Goal: Task Accomplishment & Management: Complete application form

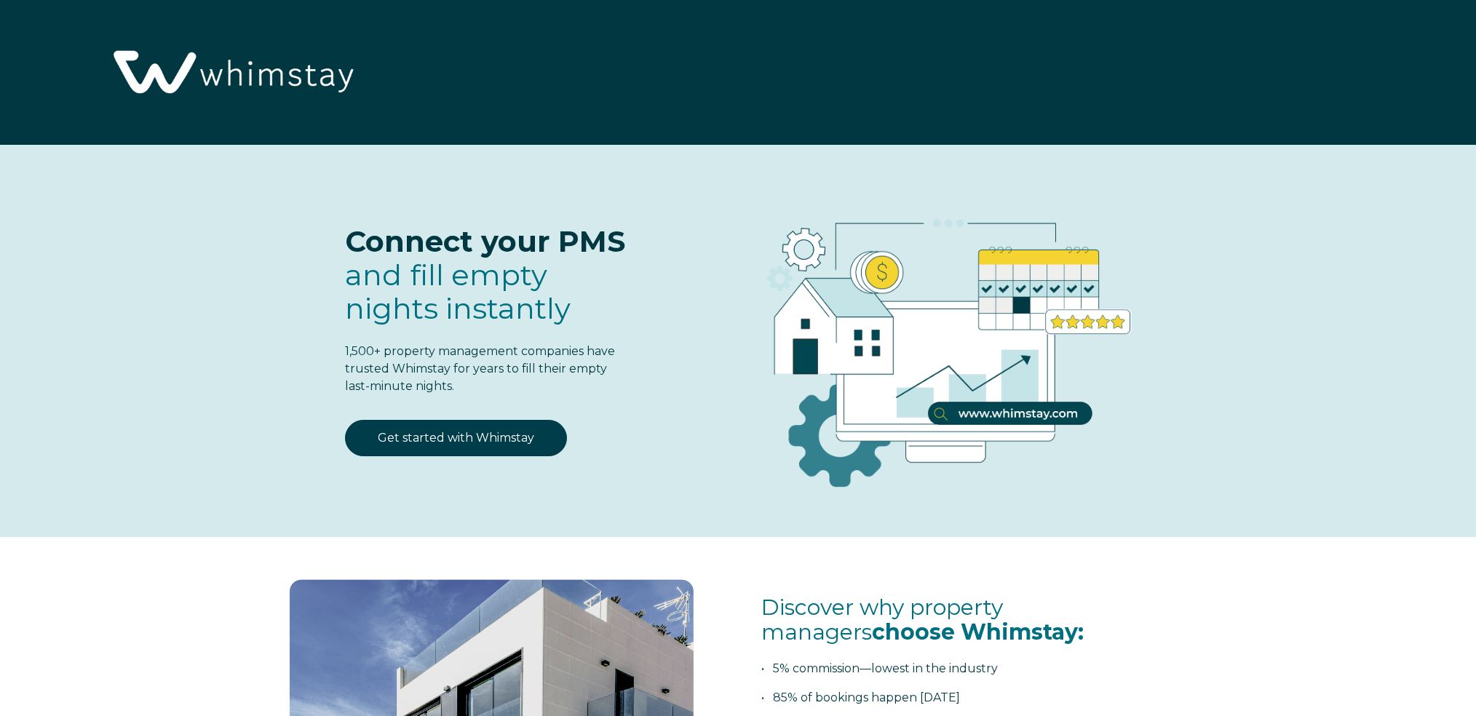
select select "US"
select select "Standard"
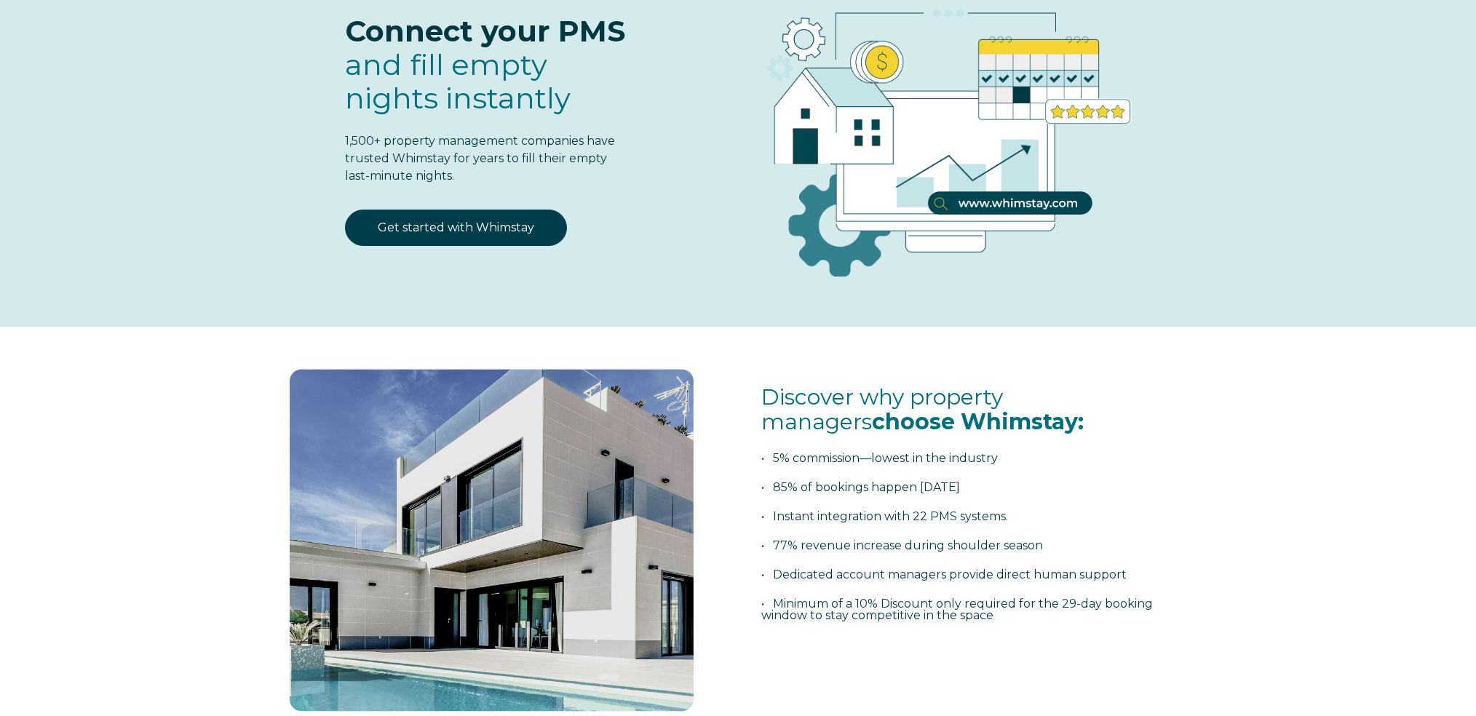
scroll to position [210, 0]
drag, startPoint x: 351, startPoint y: 34, endPoint x: 533, endPoint y: 178, distance: 231.6
click at [533, 178] on span "Connect your PMS and fill empty nights instantly 1,500+ property management com…" at bounding box center [487, 100] width 285 height 170
copy span "Connect your PMS and fill empty nights instantly 1,500+ property management com…"
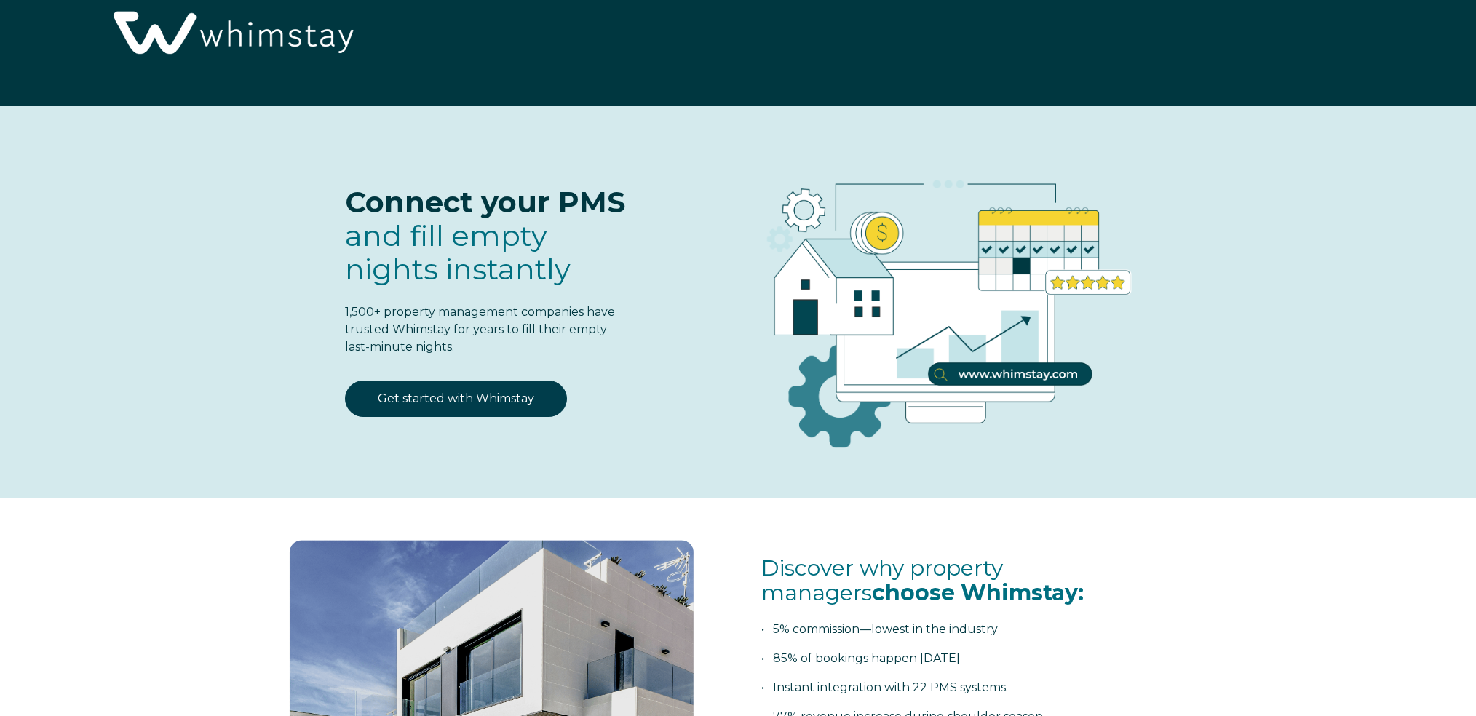
scroll to position [23, 0]
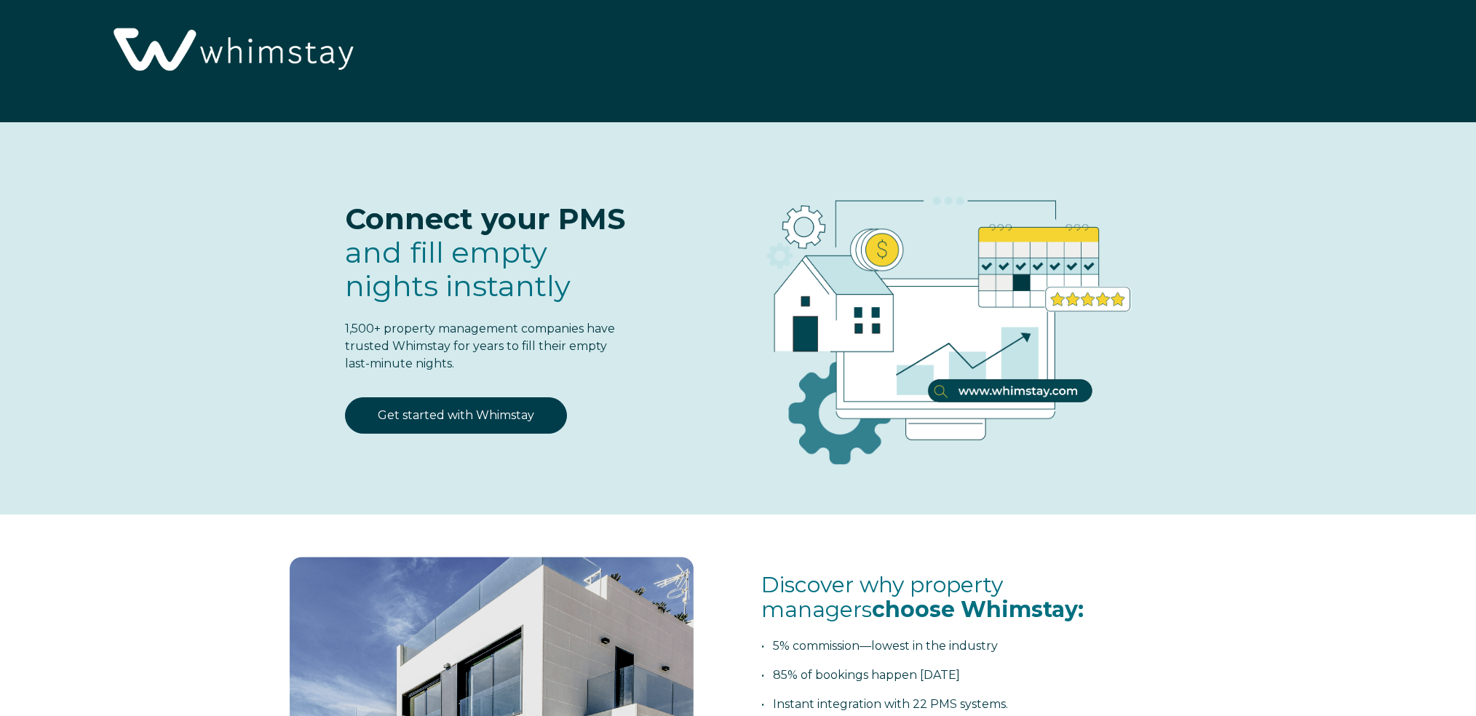
click at [1208, 430] on div at bounding box center [939, 321] width 541 height 341
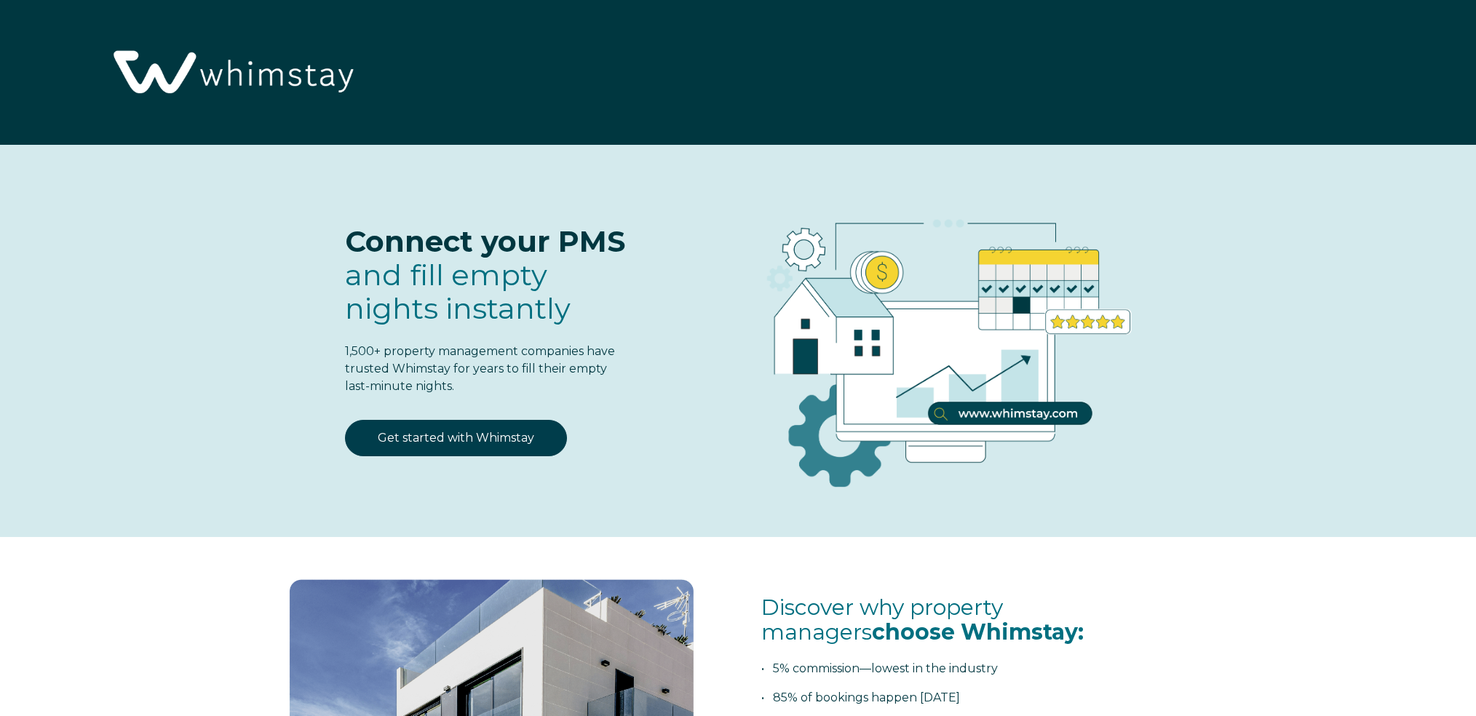
select select "US"
select select "Standard"
select select "US"
select select "Standard"
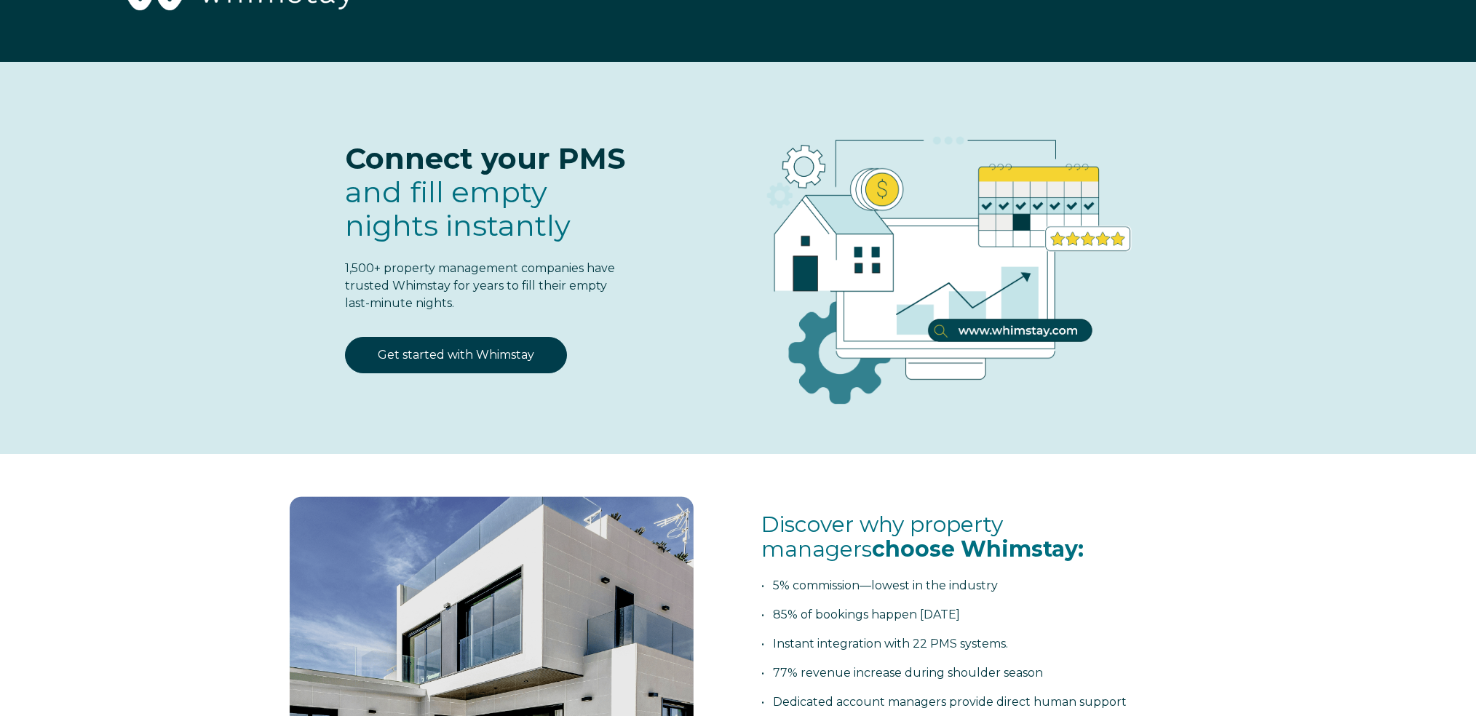
scroll to position [81, 0]
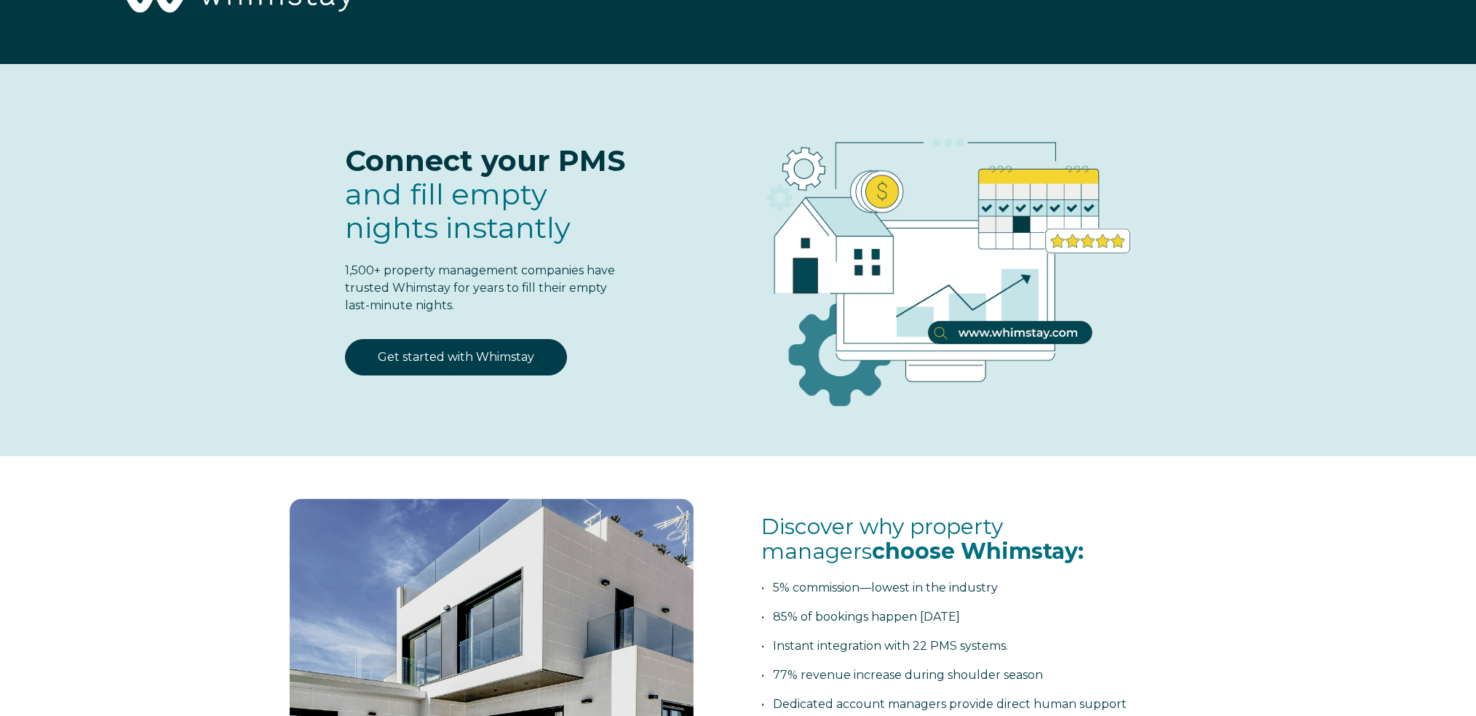
drag, startPoint x: 345, startPoint y: 154, endPoint x: 485, endPoint y: 309, distance: 208.7
click at [485, 311] on span "Connect your PMS and fill empty nights instantly 1,500+ property management com…" at bounding box center [487, 229] width 285 height 170
copy span "Connect your PMS and fill empty nights instantly 1,500+ property management com…"
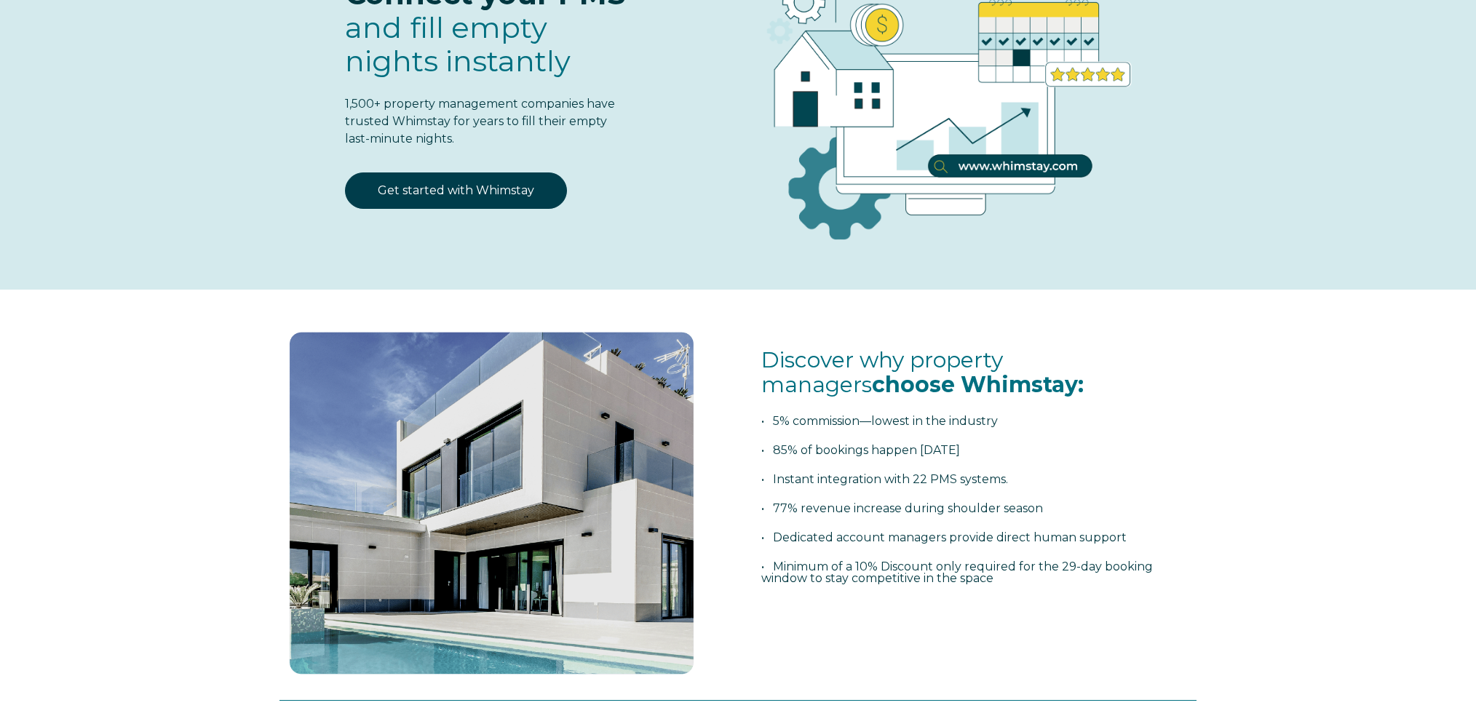
scroll to position [256, 0]
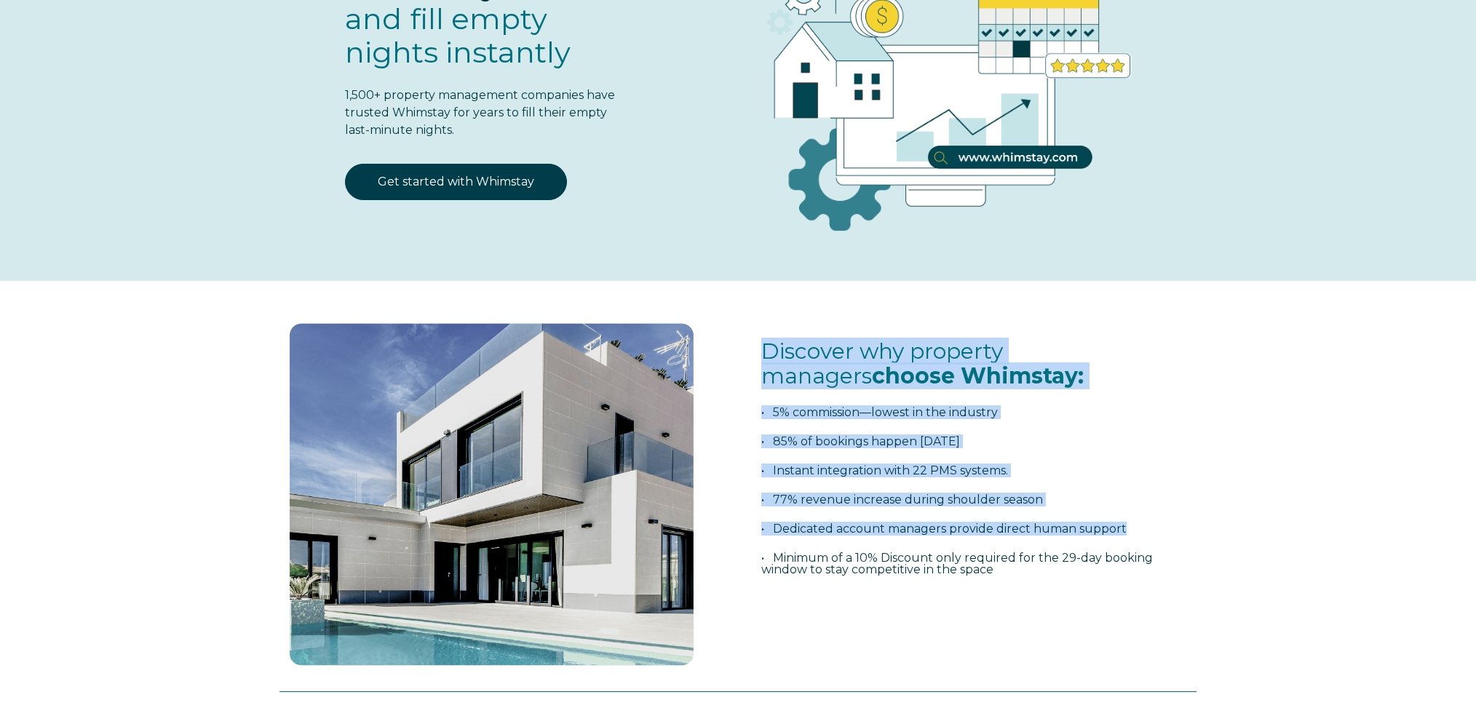
drag, startPoint x: 803, startPoint y: 386, endPoint x: 1003, endPoint y: 576, distance: 276.4
click at [1002, 576] on span "Discover why property managers choose Whimstay: • 5% commission—lowest in the i…" at bounding box center [976, 472] width 431 height 266
copy span "Discover why property managers choose Whimstay: • 5% commission—lowest in the i…"
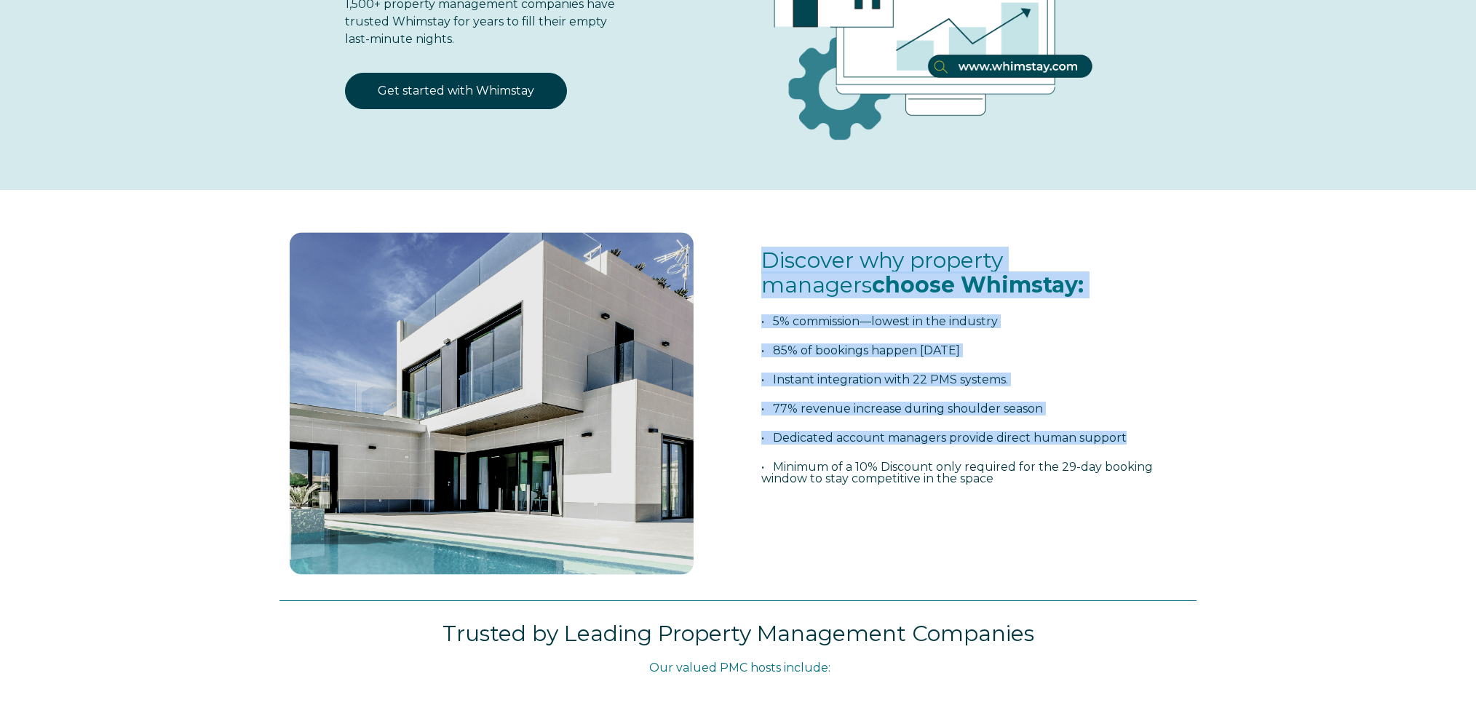
scroll to position [343, 0]
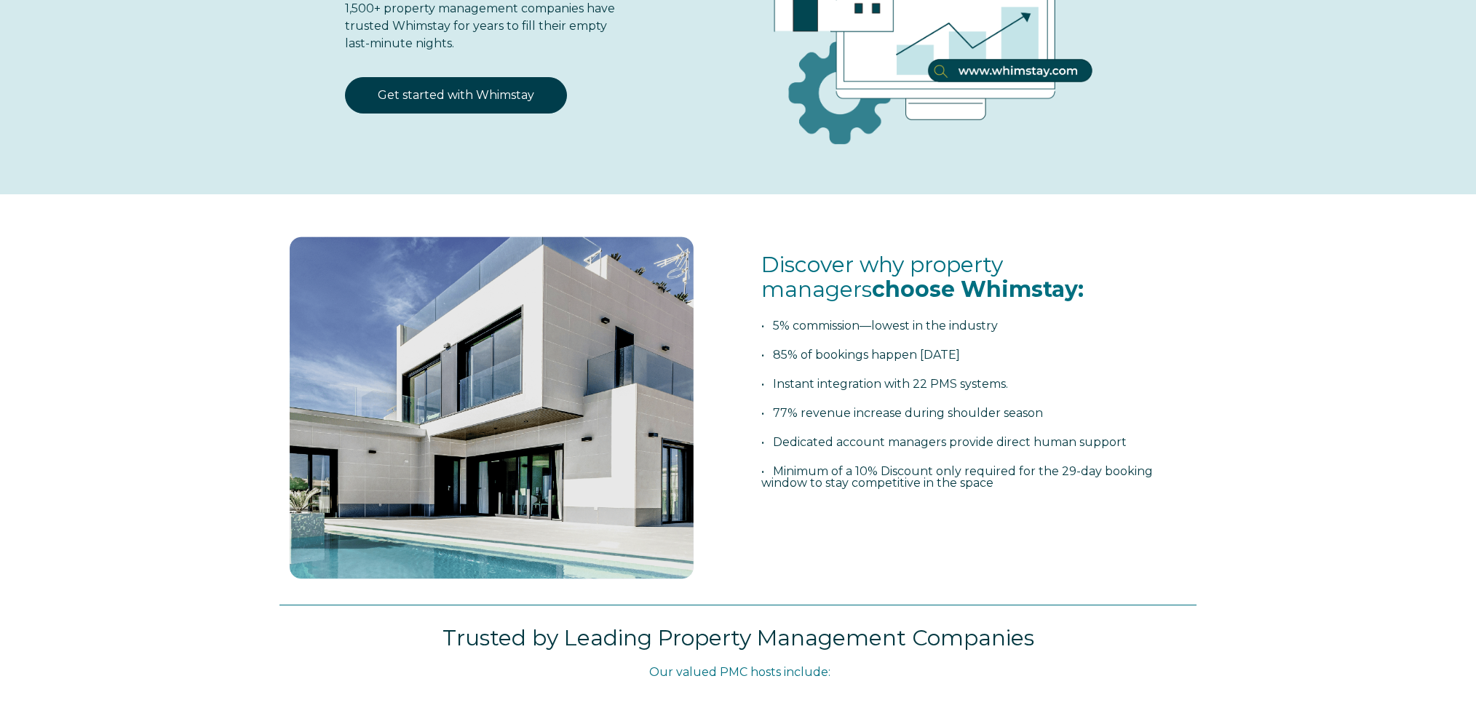
click at [785, 362] on span "Discover why property managers choose Whimstay: • 5% commission—lowest in the i…" at bounding box center [976, 385] width 431 height 266
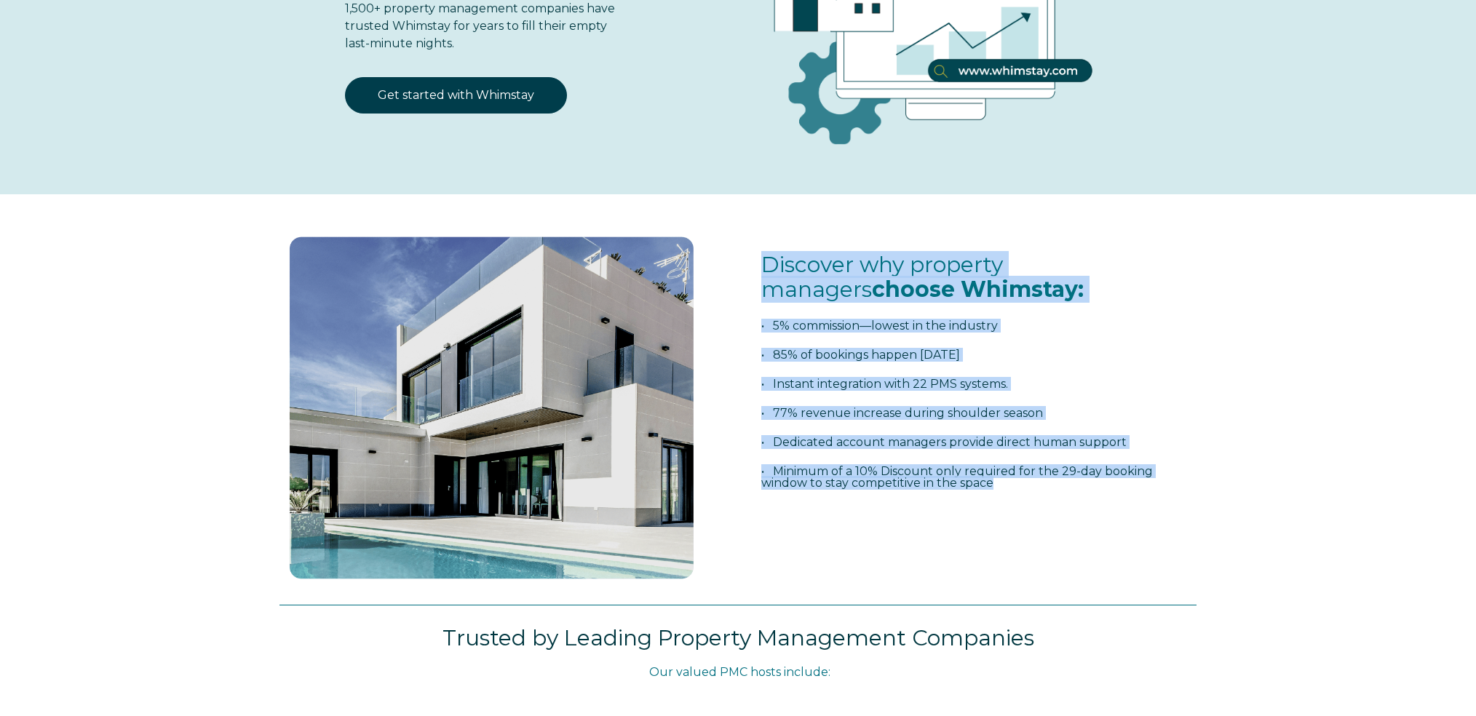
drag, startPoint x: 764, startPoint y: 268, endPoint x: 999, endPoint y: 480, distance: 316.8
click at [998, 482] on span "Discover why property managers choose Whimstay: • 5% commission—lowest in the i…" at bounding box center [976, 385] width 431 height 266
copy span "Discover why property managers choose Whimstay: • 5% commission—lowest in the i…"
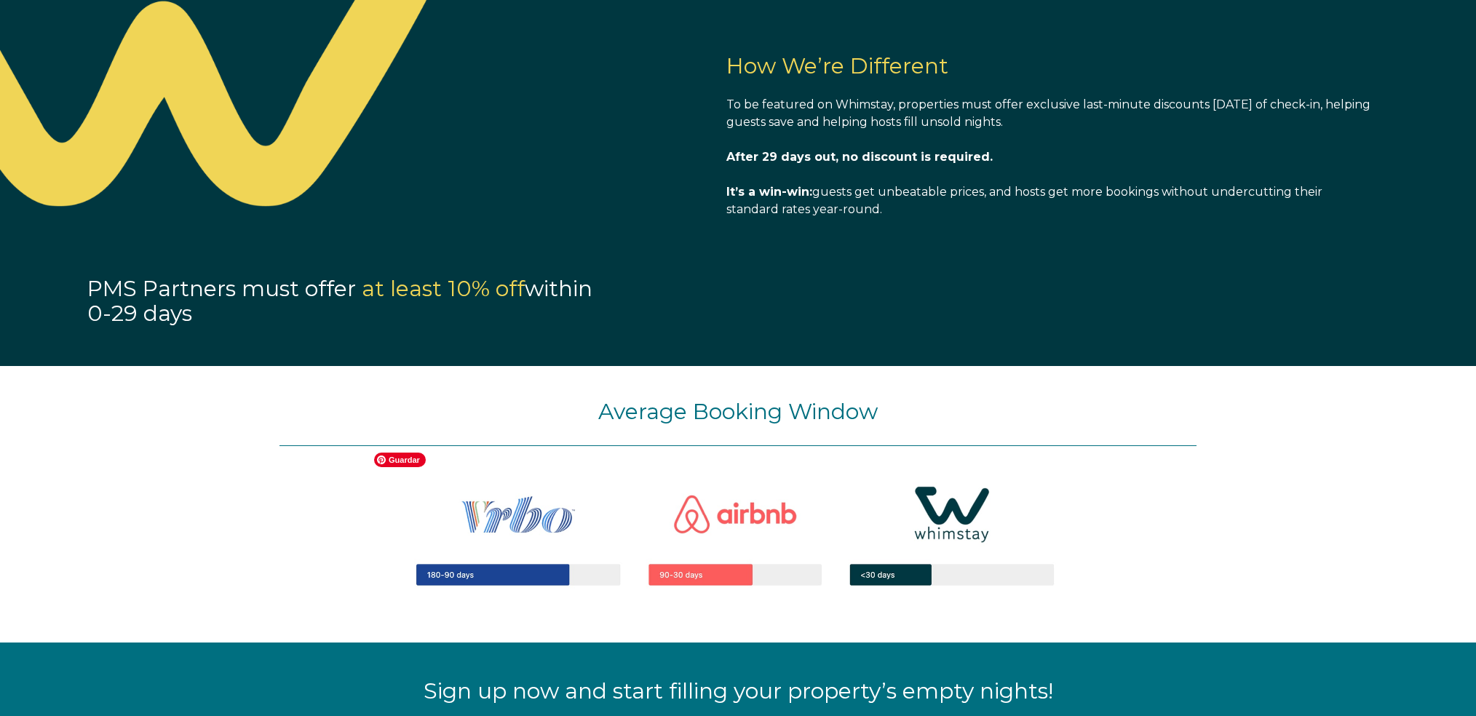
scroll to position [1256, 0]
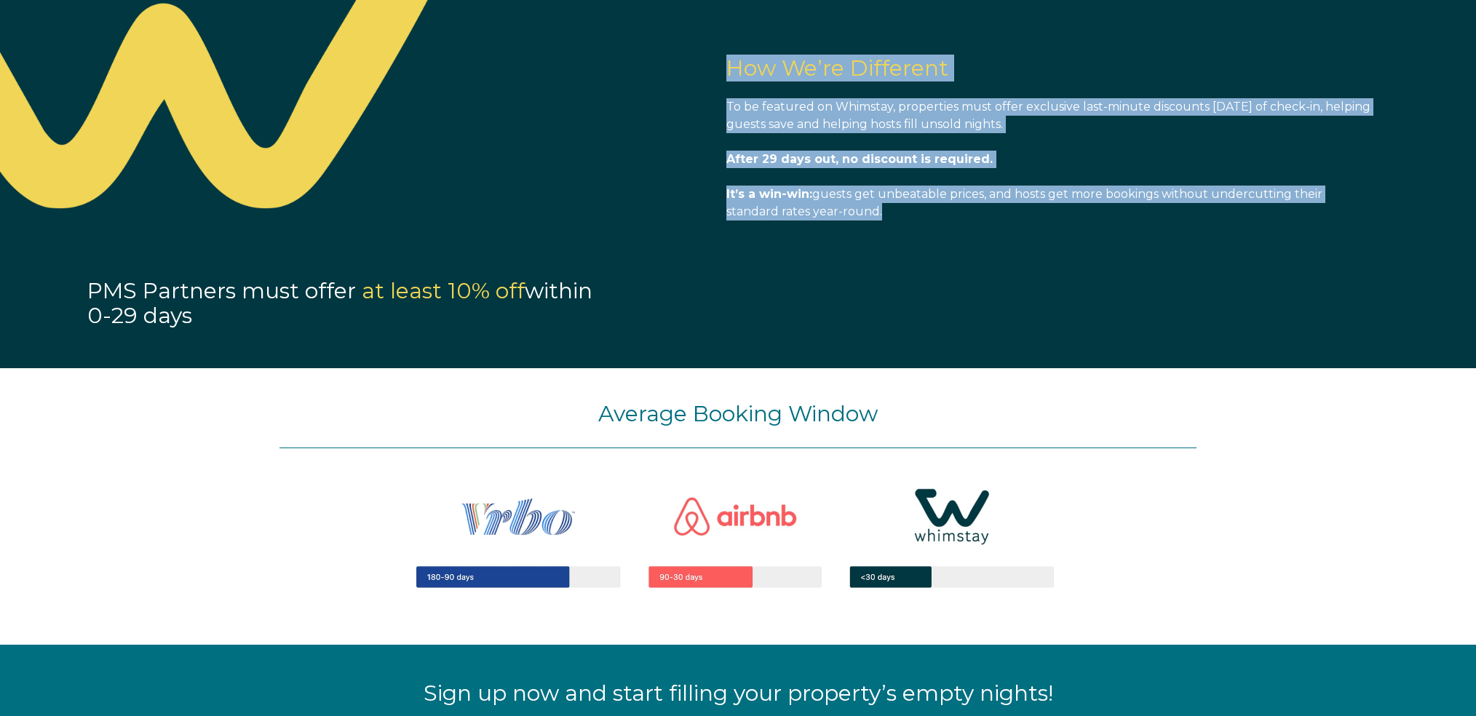
drag, startPoint x: 727, startPoint y: 66, endPoint x: 893, endPoint y: 215, distance: 222.6
click at [893, 216] on span "How We’re Different To be featured on Whimstay, properties must offer exclusive…" at bounding box center [1050, 138] width 648 height 165
copy span "How We’re Different To be featured on Whimstay, properties must offer exclusive…"
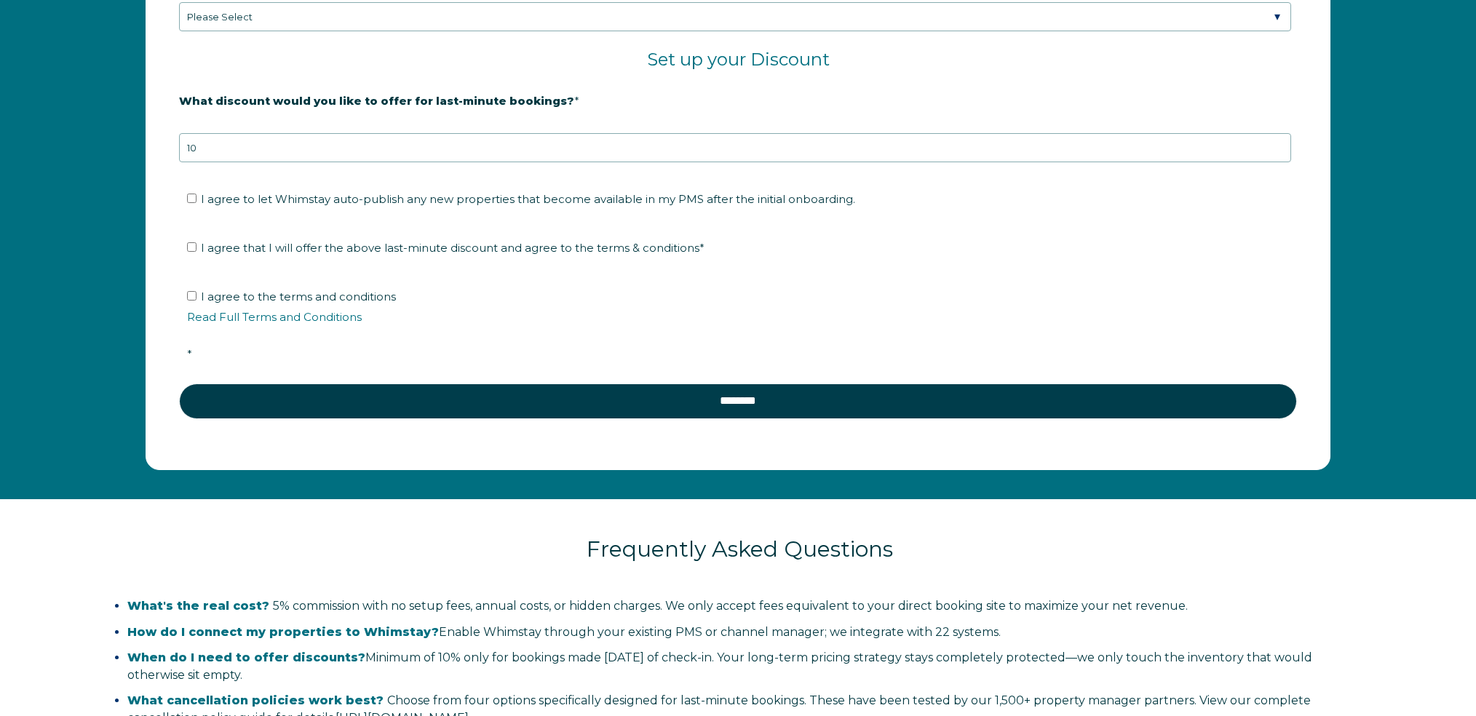
scroll to position [3039, 0]
